Goal: Information Seeking & Learning: Learn about a topic

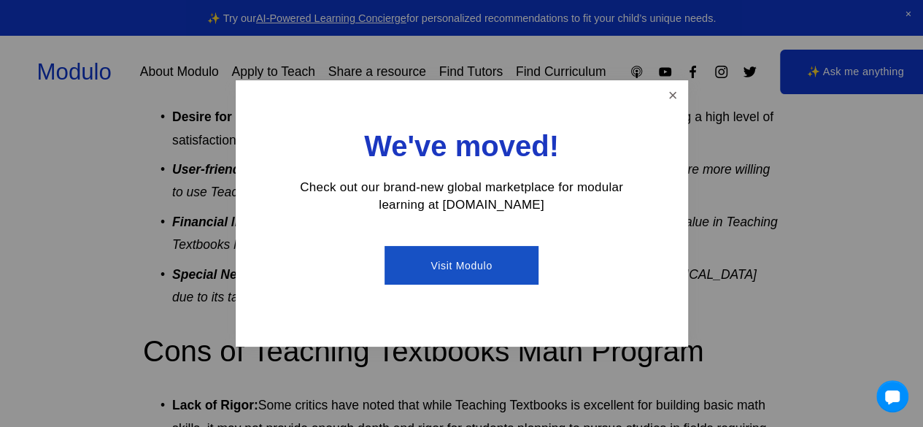
click at [501, 253] on link "Visit Modulo" at bounding box center [462, 265] width 154 height 39
click at [671, 91] on link "Close" at bounding box center [673, 95] width 26 height 26
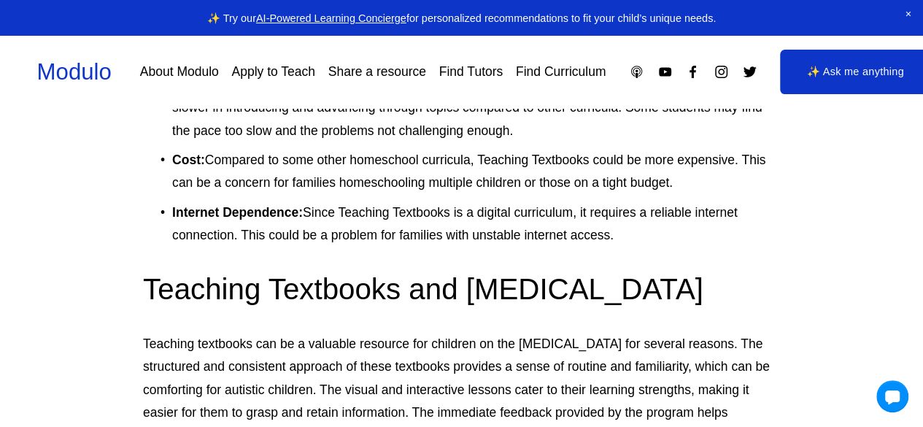
scroll to position [2266, 0]
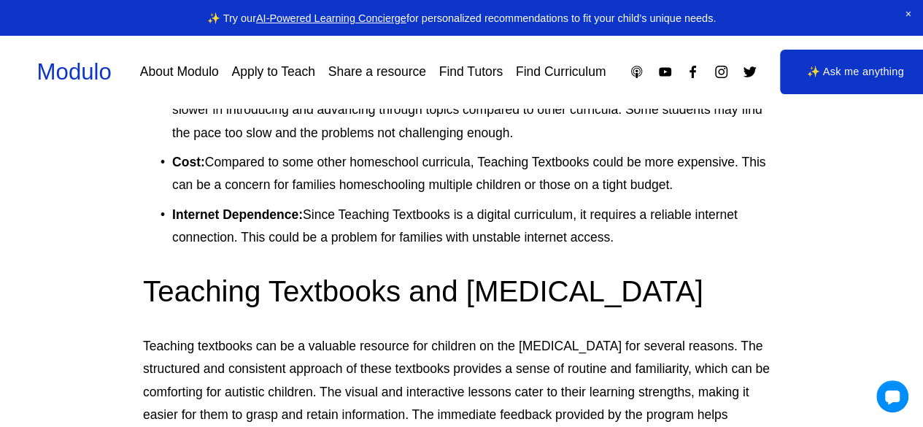
click at [536, 76] on link "Find Curriculum" at bounding box center [561, 72] width 91 height 26
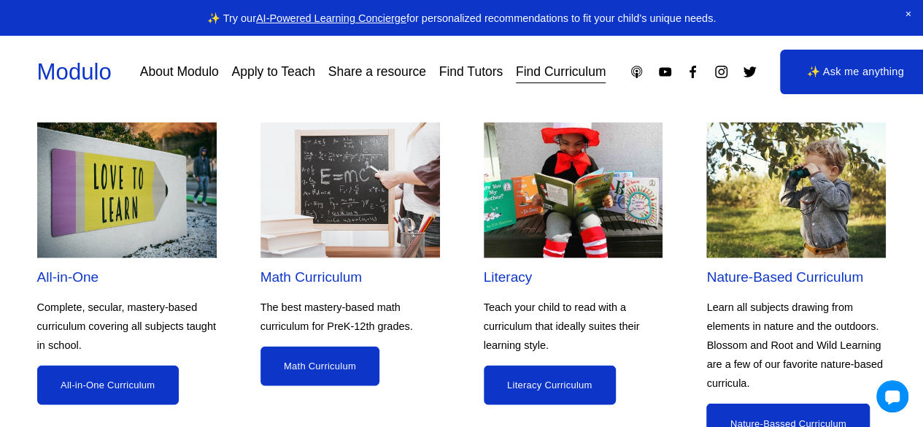
scroll to position [1178, 0]
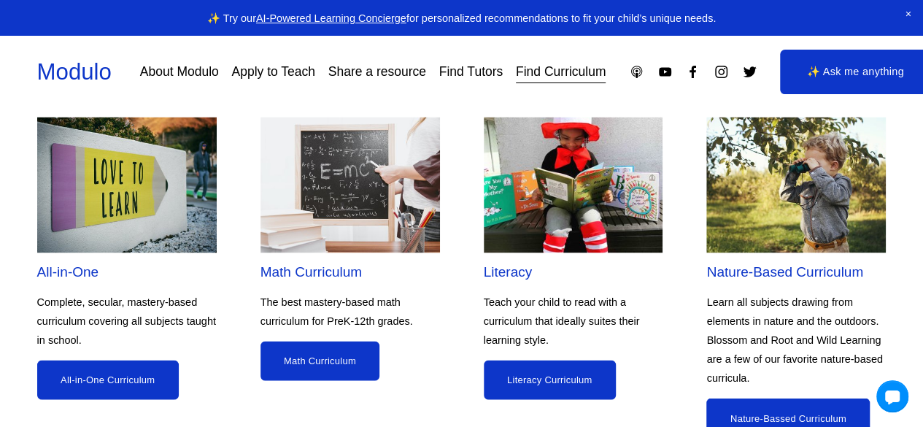
click at [327, 366] on link "Math Curriculum" at bounding box center [321, 360] width 120 height 39
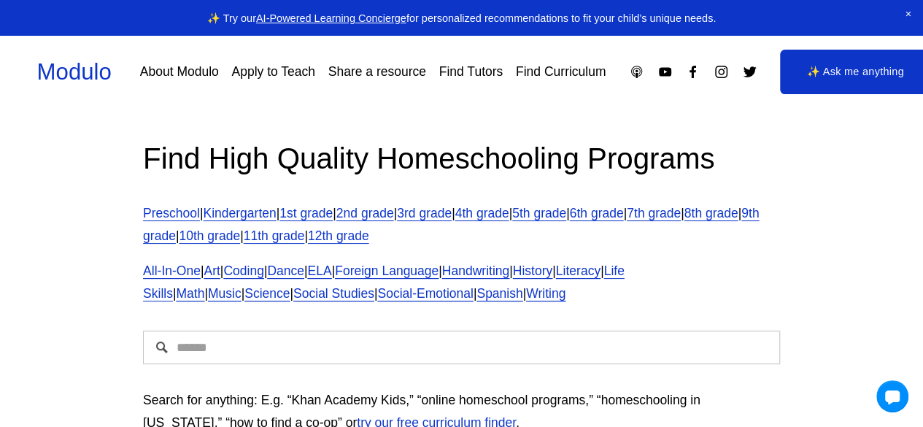
click at [452, 208] on link "3rd grade" at bounding box center [424, 213] width 55 height 15
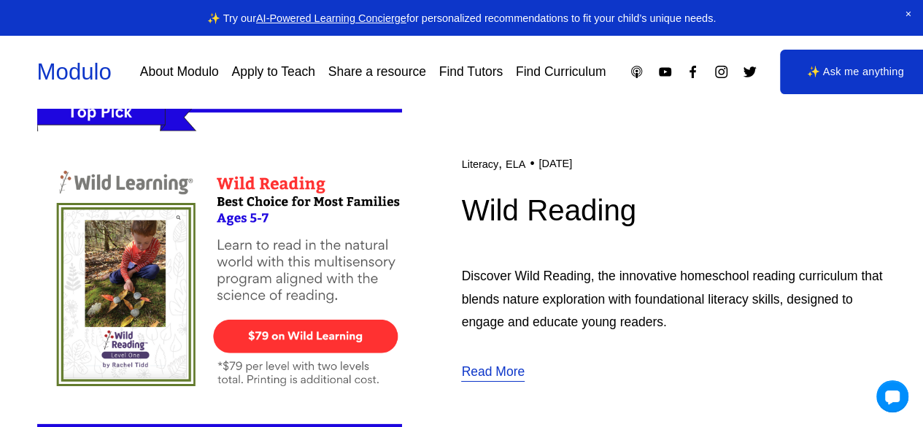
scroll to position [2382, 0]
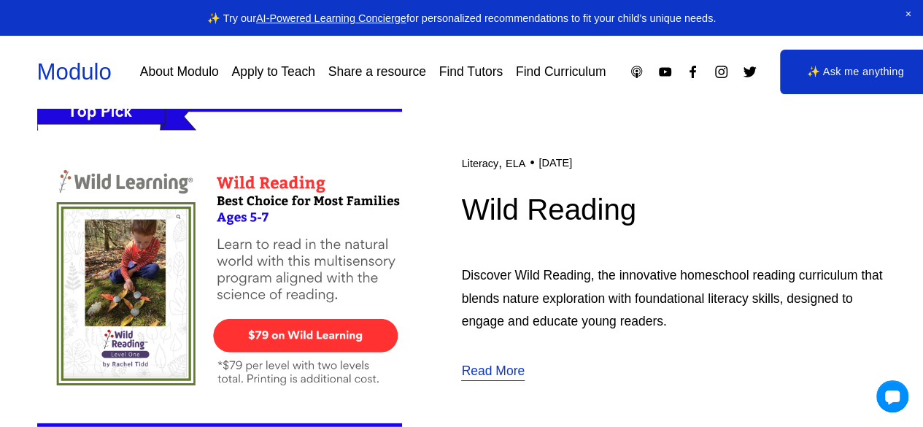
click at [782, 244] on div "Literacy , ELA Manisha Snoyer (CEO and co-founder of Modulo) 12/22/24 Literacy …" at bounding box center [673, 267] width 425 height 231
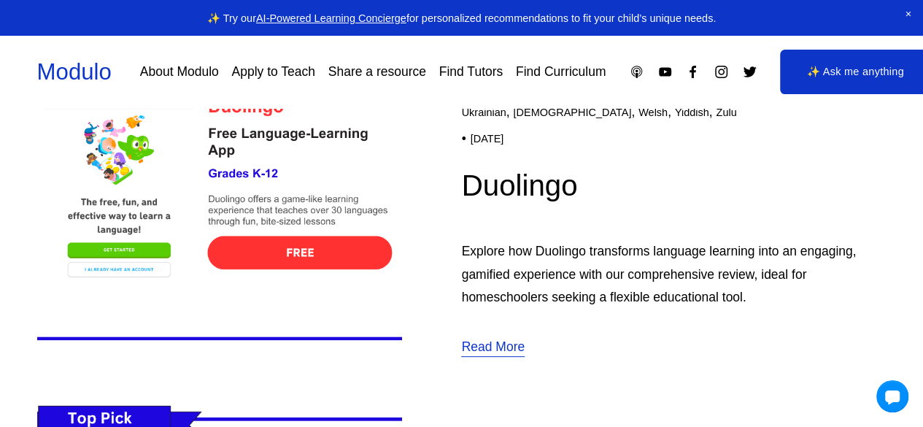
scroll to position [2852, 0]
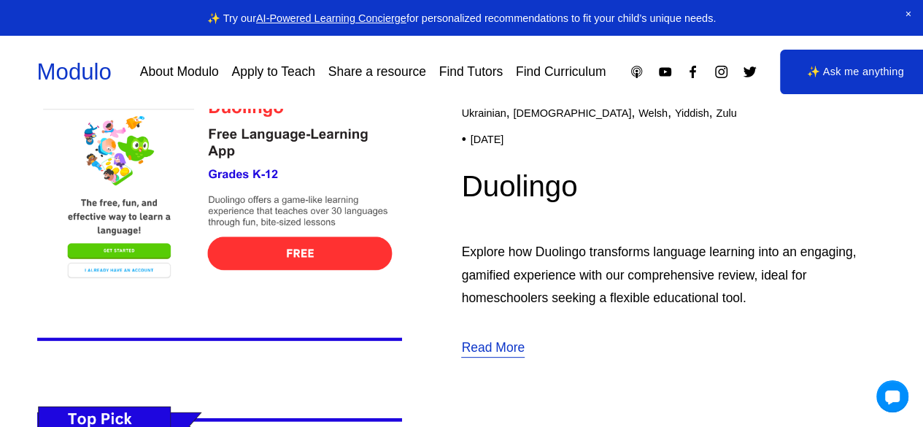
click at [349, 250] on img at bounding box center [219, 184] width 365 height 366
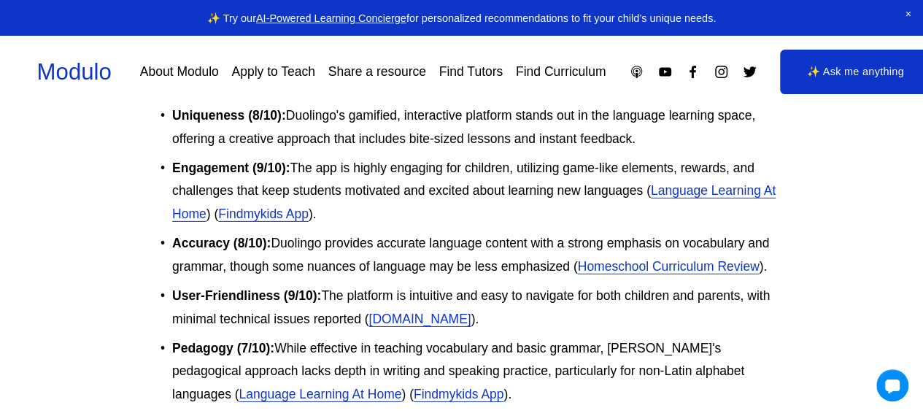
scroll to position [2112, 0]
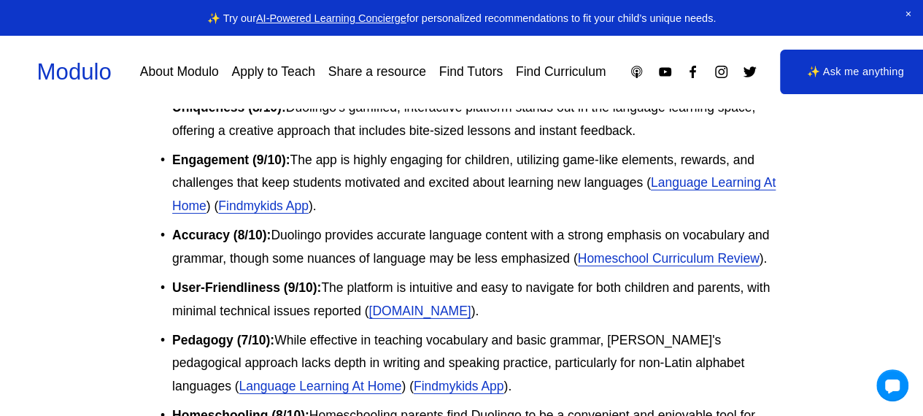
click at [703, 184] on link "Language Learning At Home" at bounding box center [474, 194] width 604 height 38
